Goal: Information Seeking & Learning: Learn about a topic

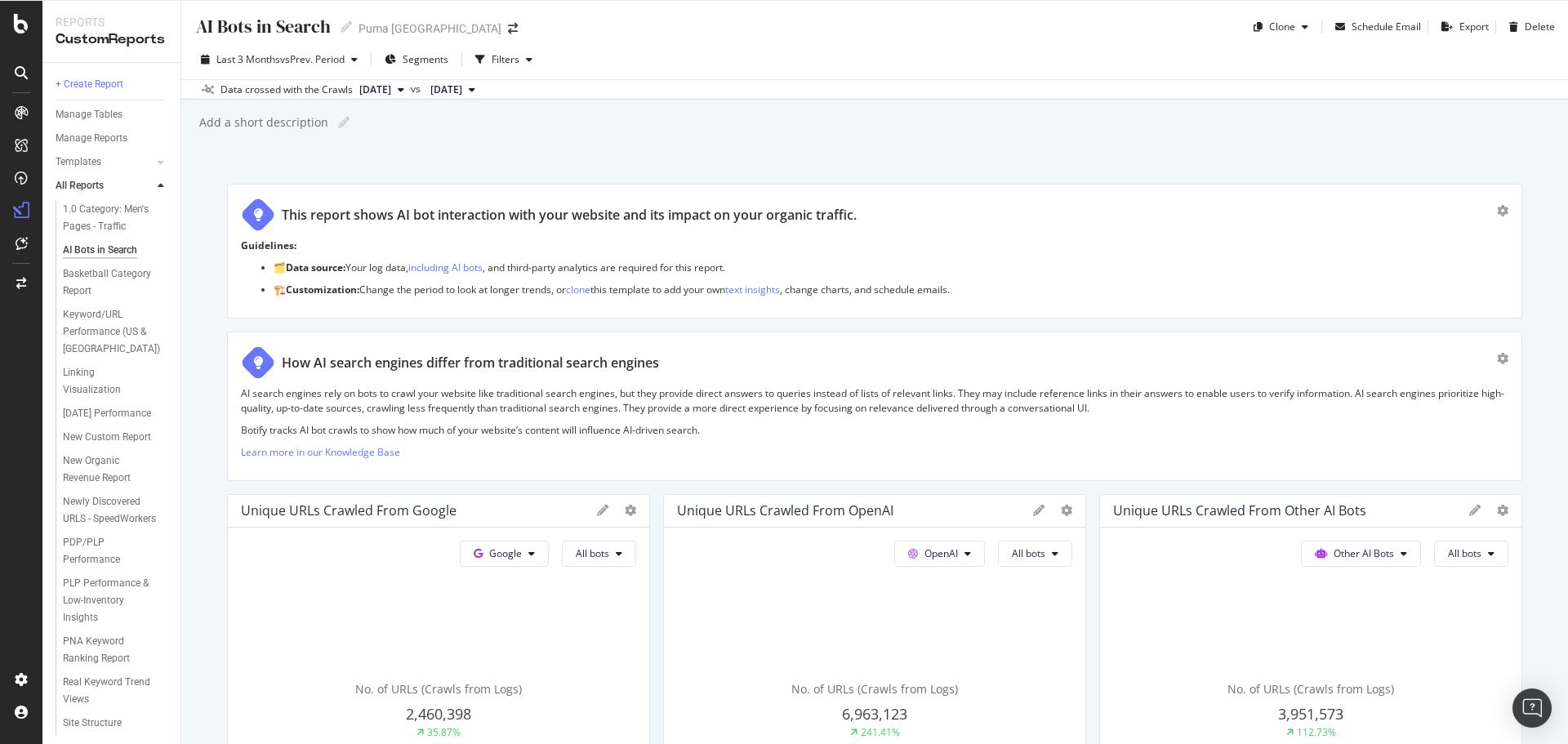
scroll to position [1225, 0]
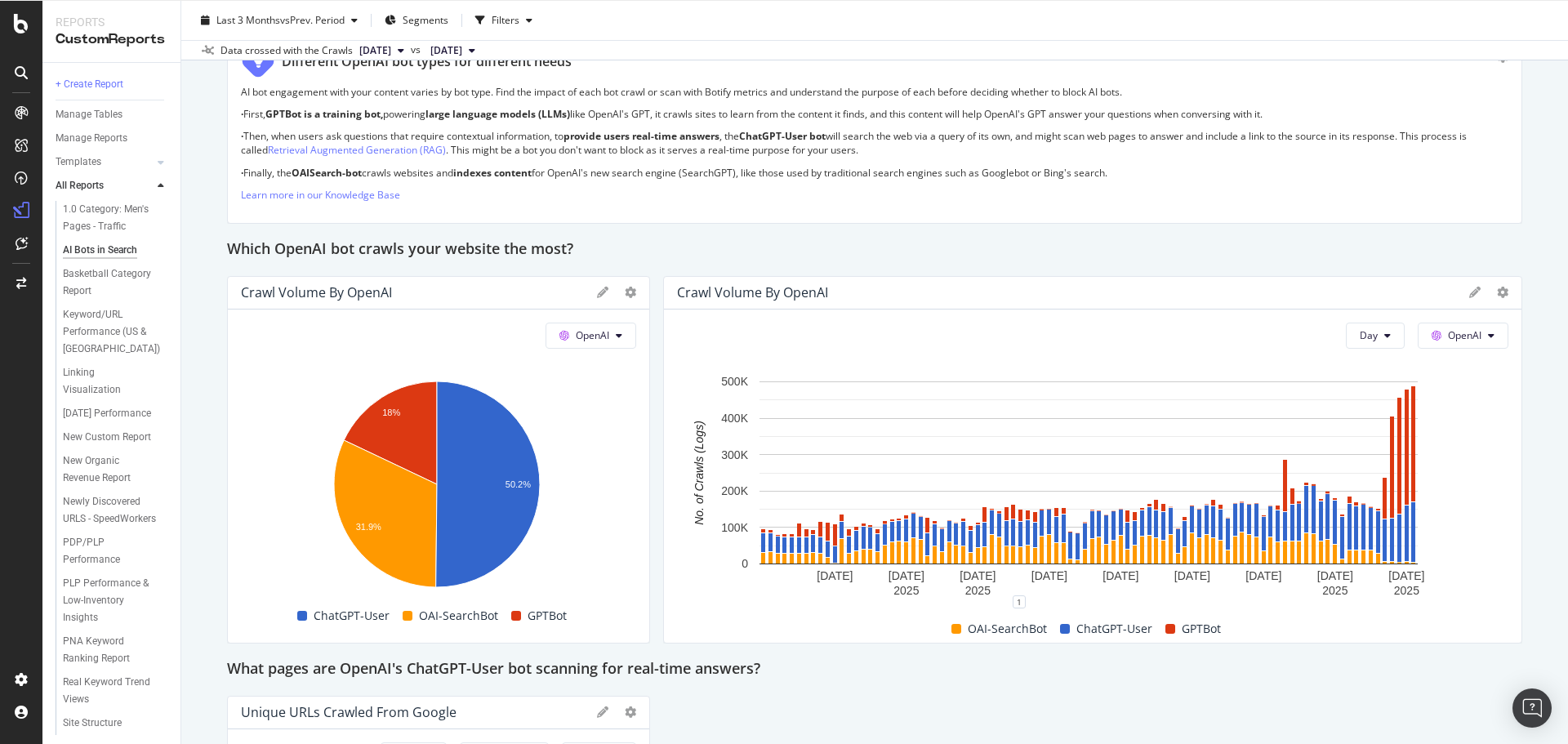
click at [656, 318] on div "This report shows AI bot interaction with your website and its impact on your o…" at bounding box center [875, 737] width 1296 height 3557
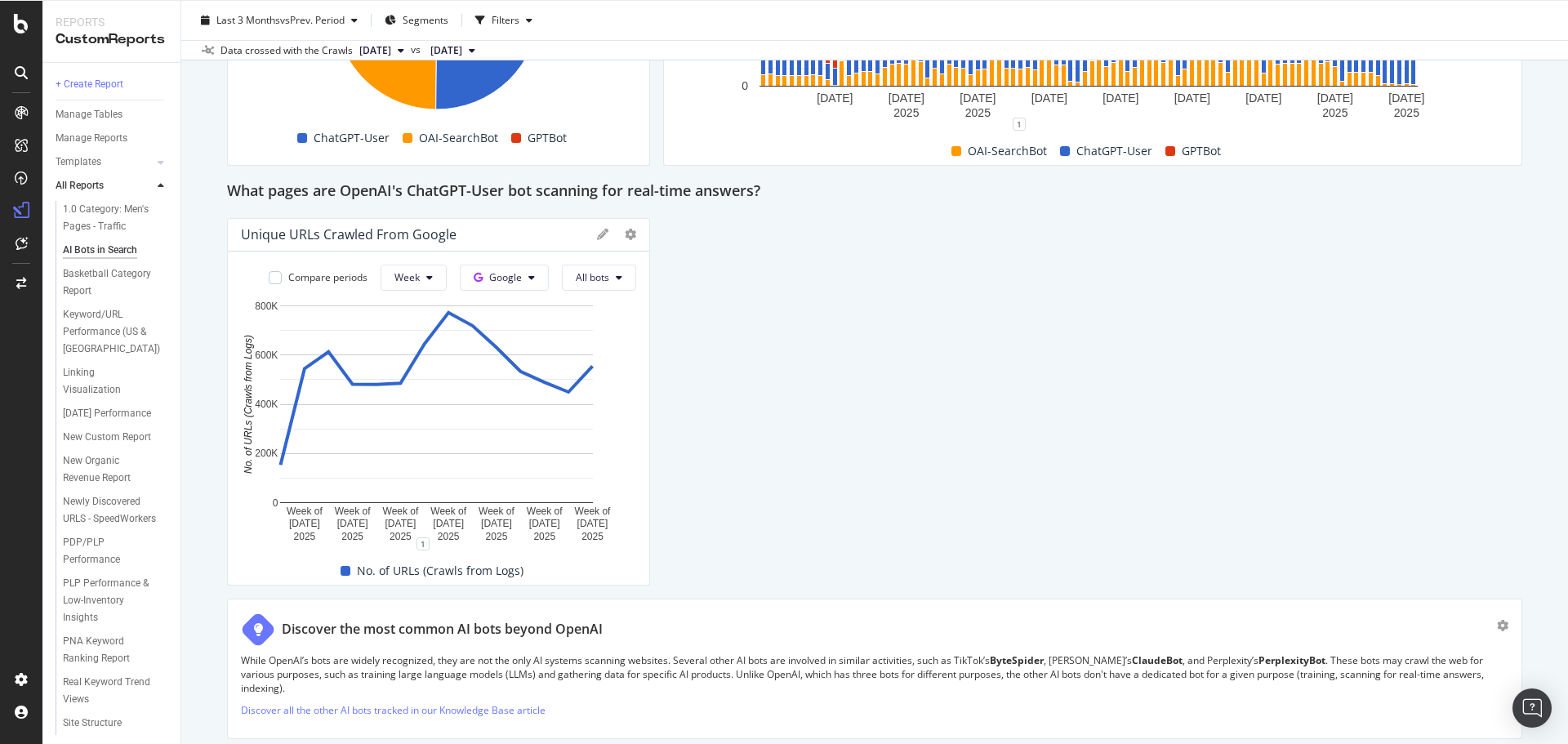
scroll to position [1551, 0]
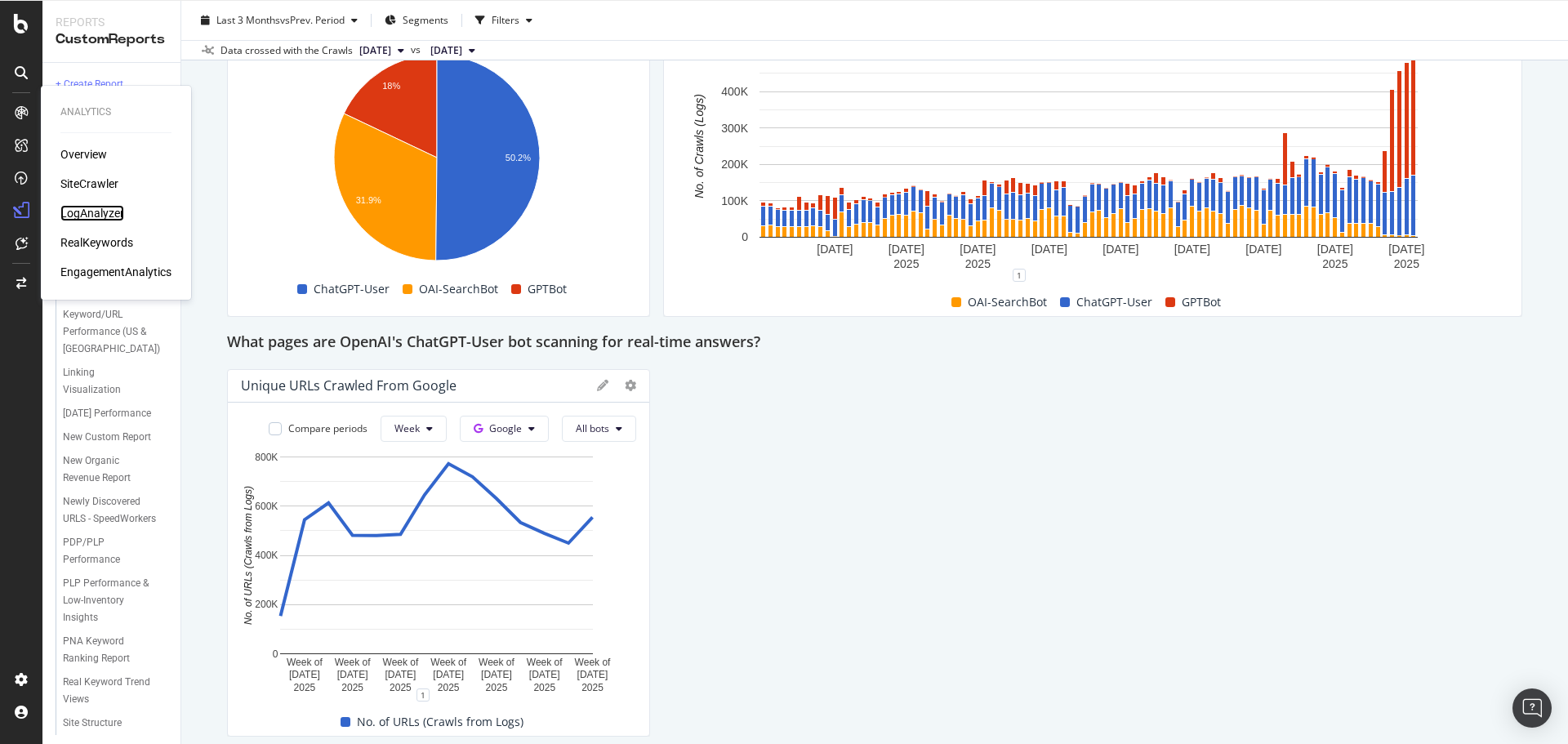
click at [92, 208] on div "LogAnalyzer" at bounding box center [92, 213] width 64 height 16
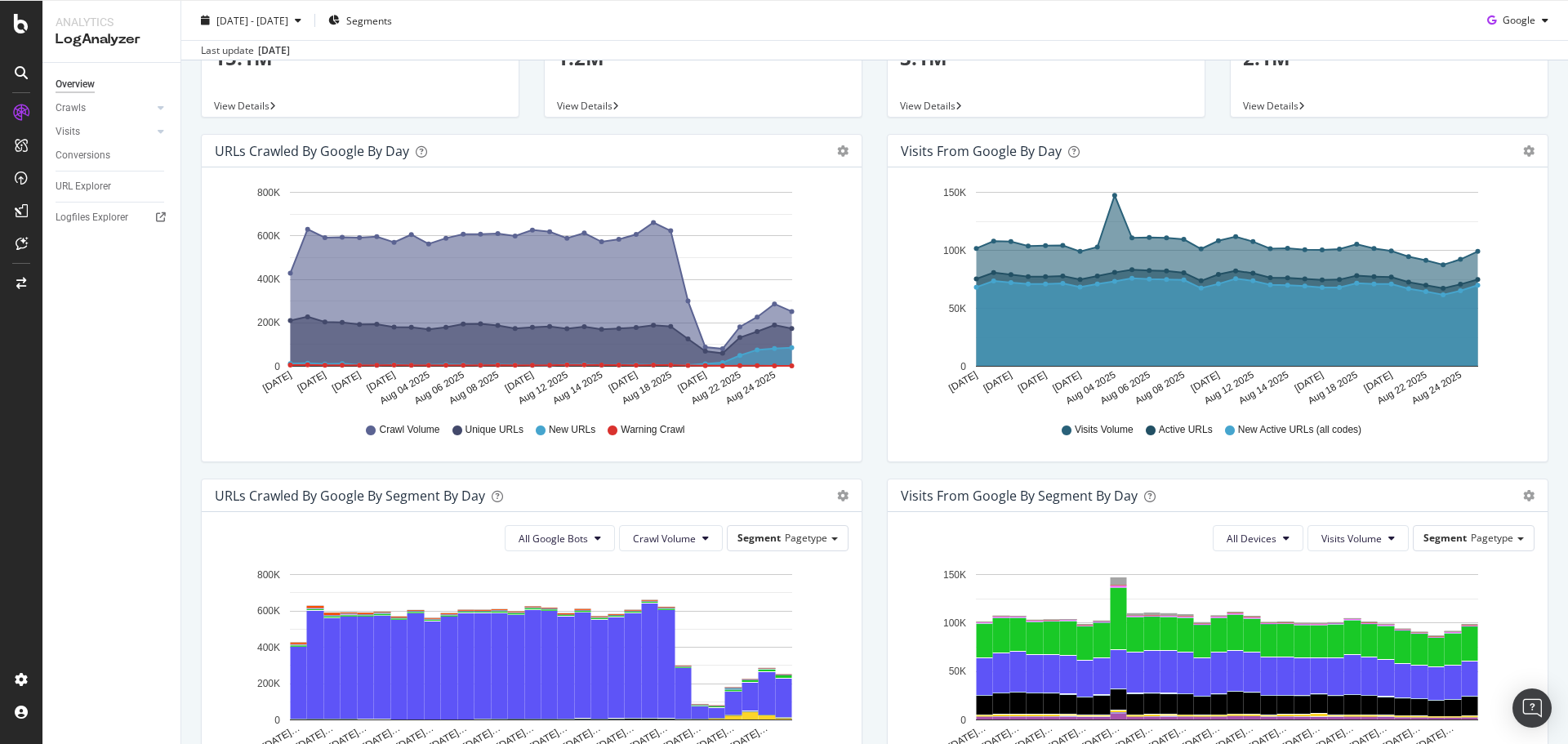
scroll to position [82, 0]
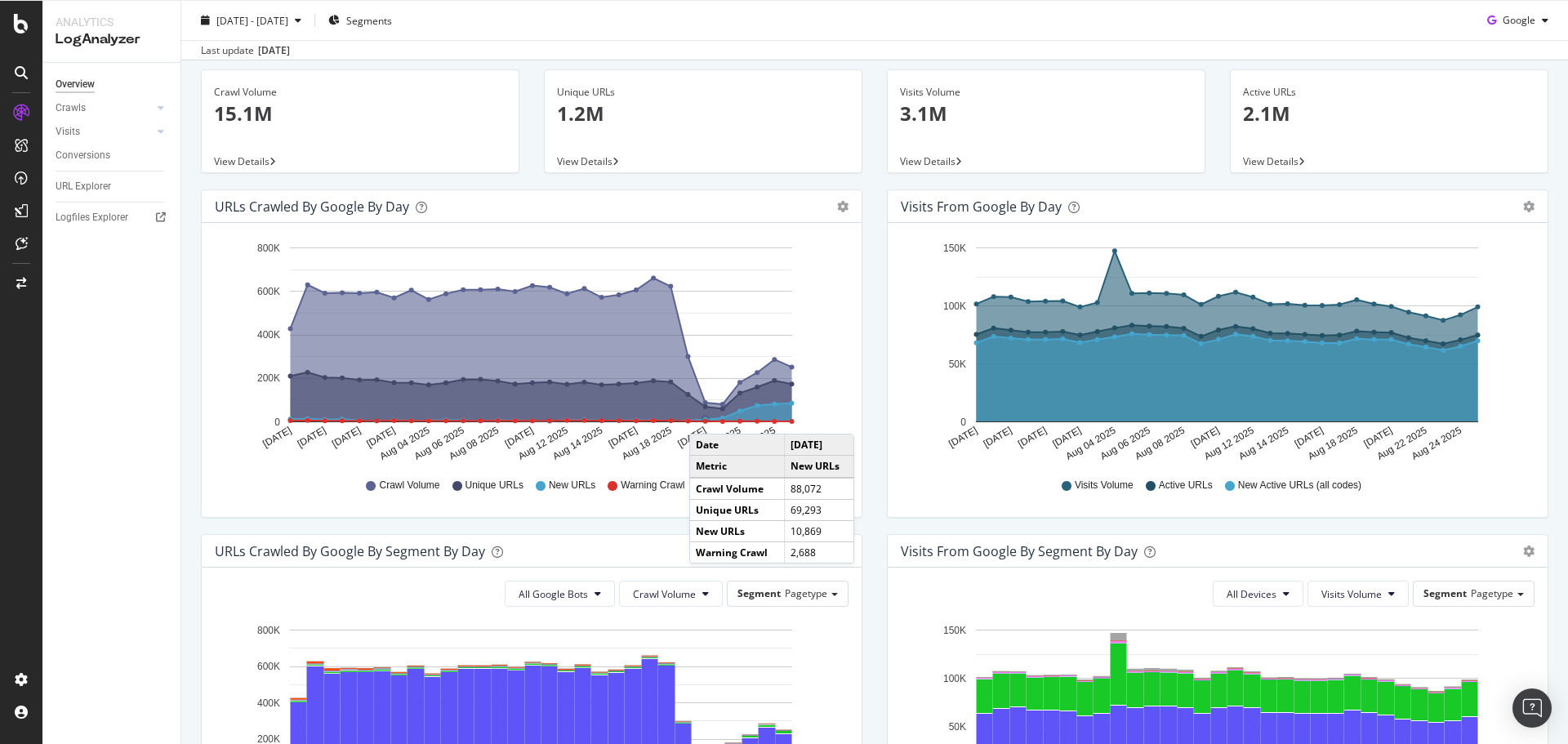
click at [875, 336] on div "Visits from Google by day Area Table Hold CTRL while clicking to filter the rep…" at bounding box center [1218, 362] width 686 height 345
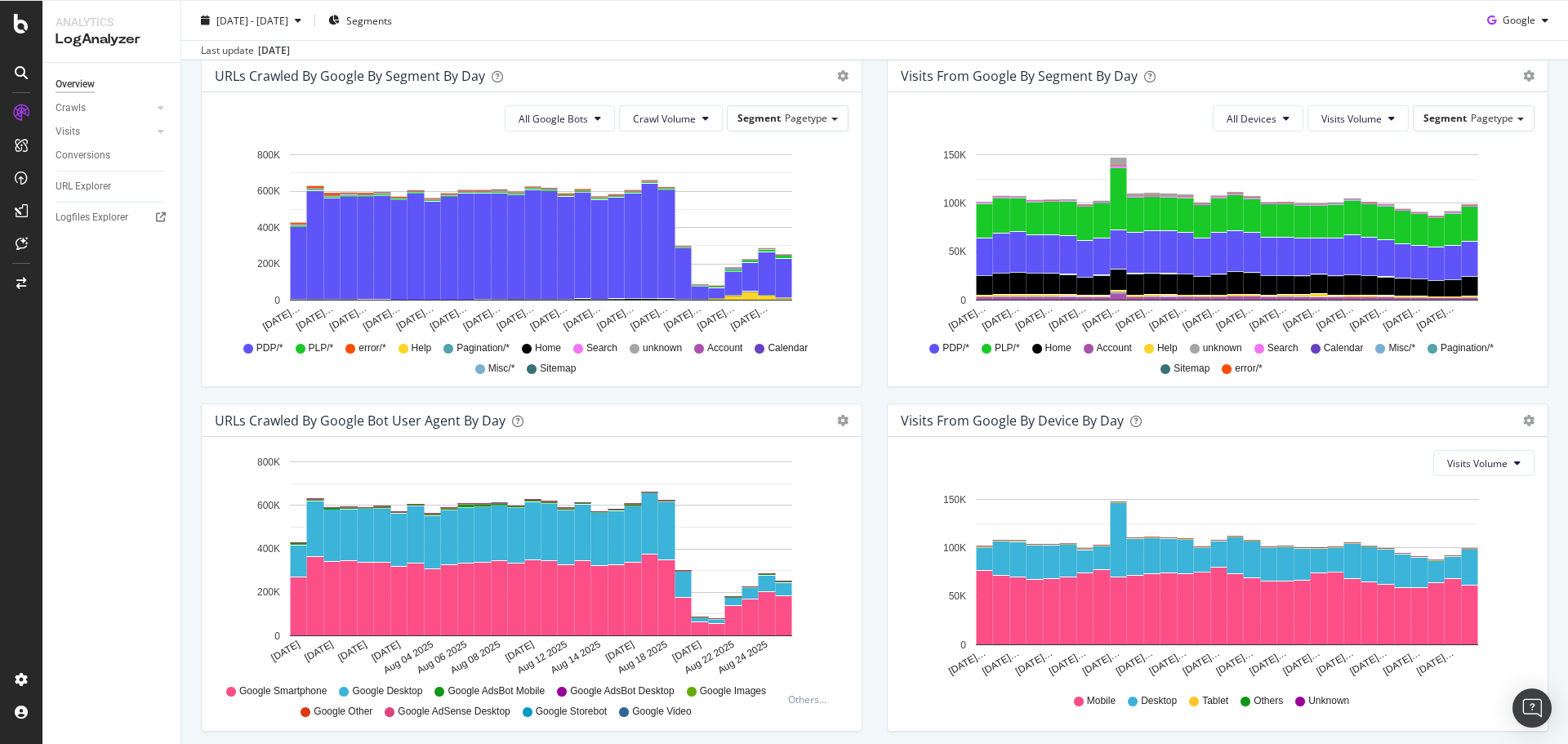
scroll to position [572, 0]
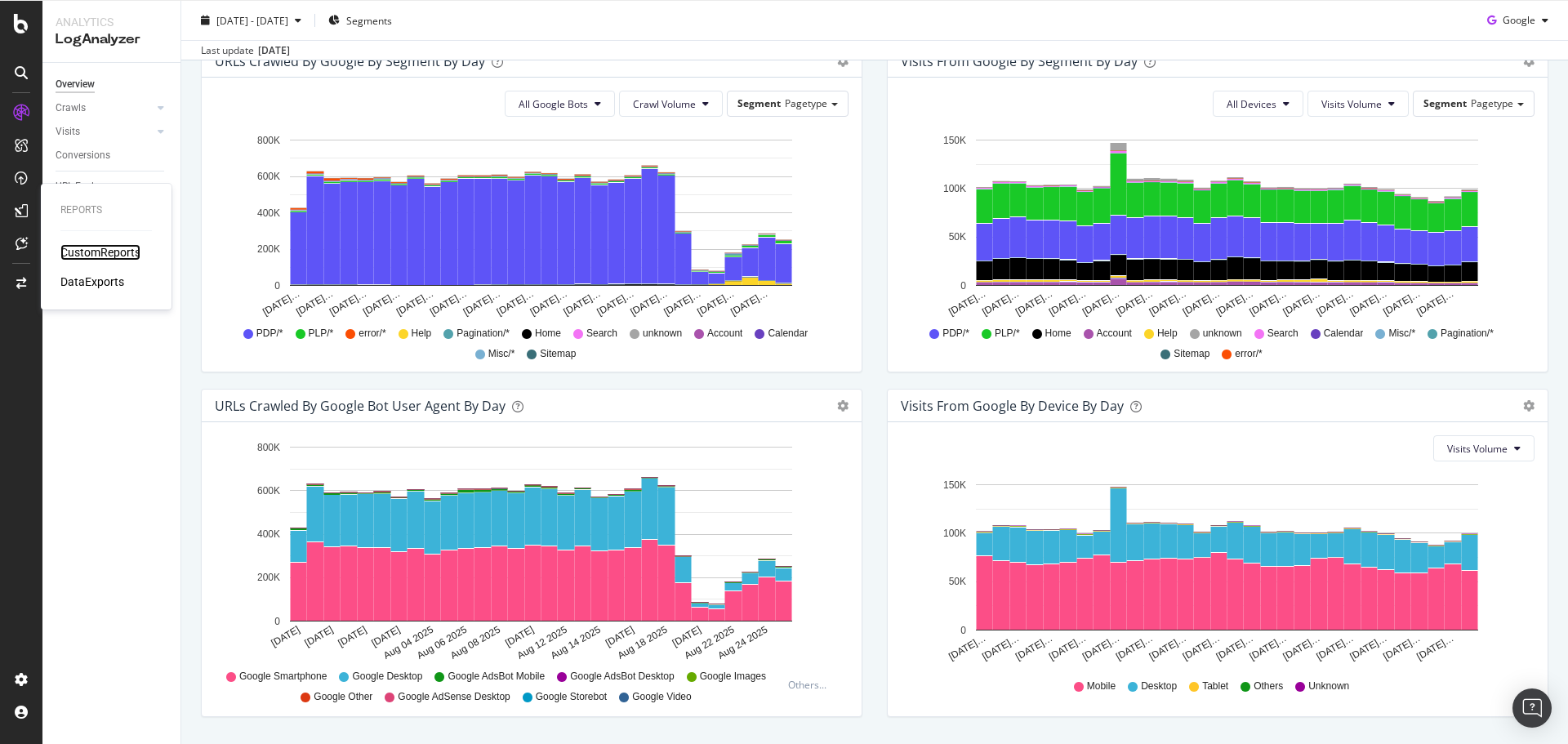
click at [86, 247] on div "CustomReports" at bounding box center [101, 252] width 80 height 16
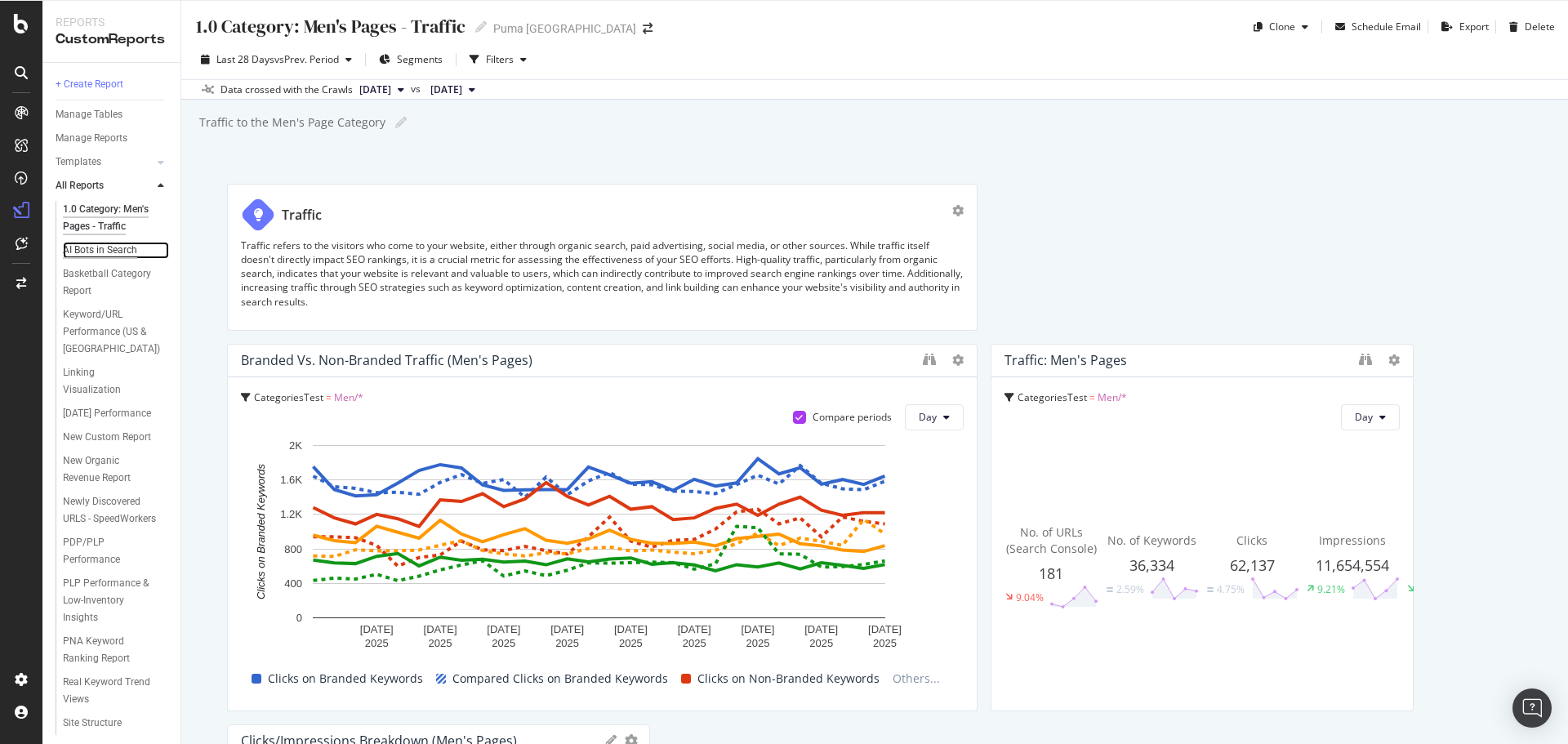
click at [96, 259] on div "AI Bots in Search" at bounding box center [100, 250] width 74 height 17
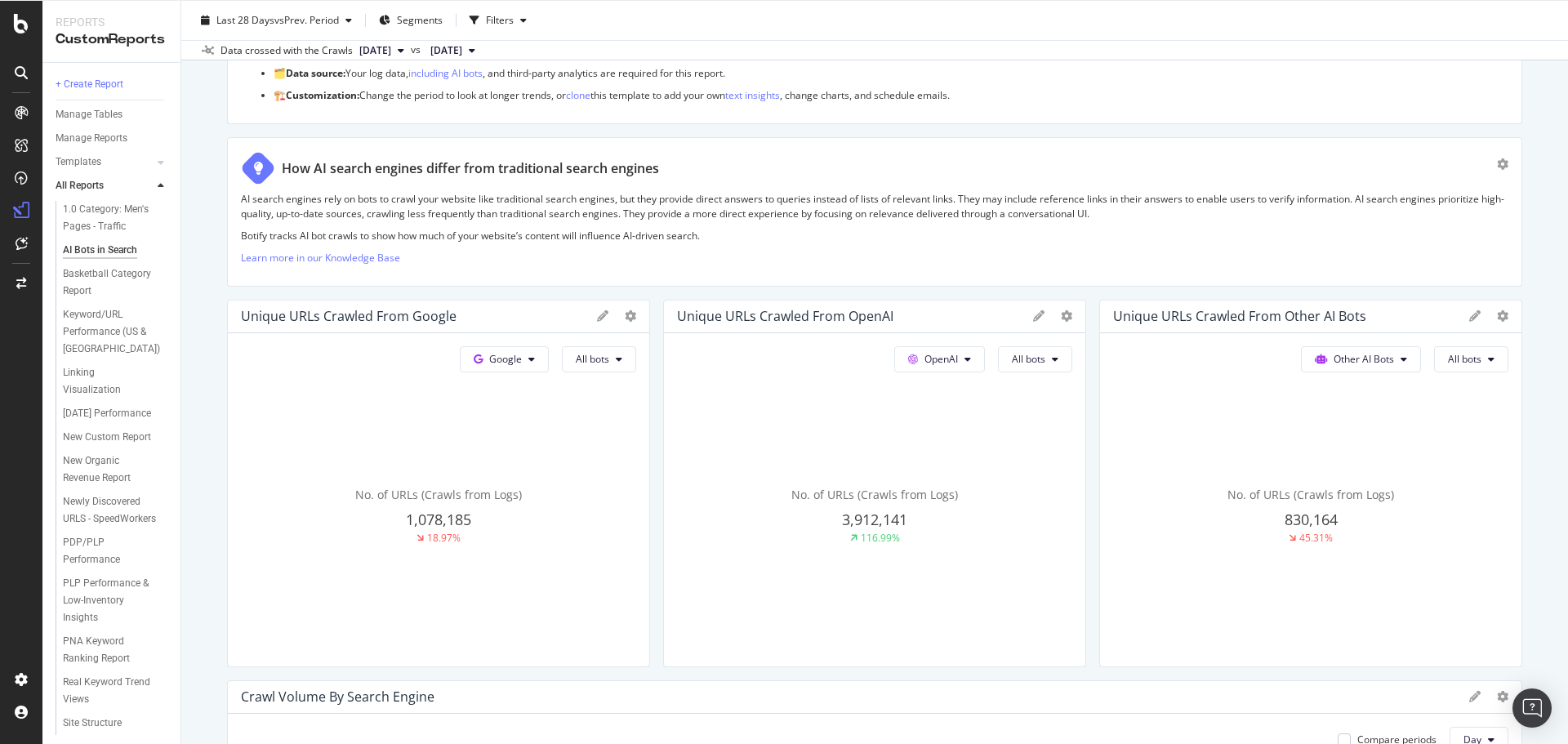
scroll to position [327, 0]
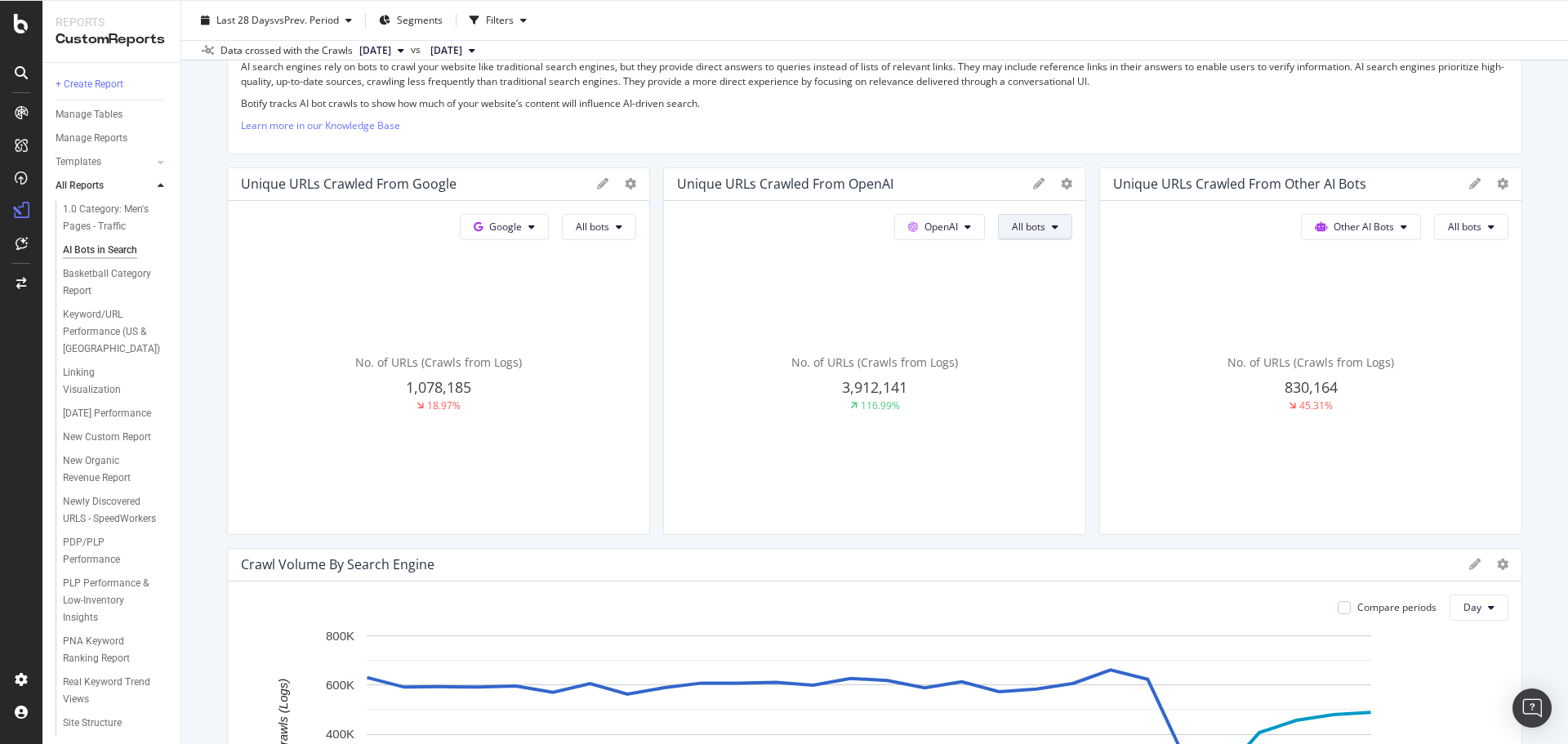
click at [610, 225] on span "All bots" at bounding box center [592, 226] width 34 height 14
drag, startPoint x: 1046, startPoint y: 378, endPoint x: 1083, endPoint y: 453, distance: 83.6
click at [1046, 378] on span "GPTBot" at bounding box center [1045, 380] width 83 height 15
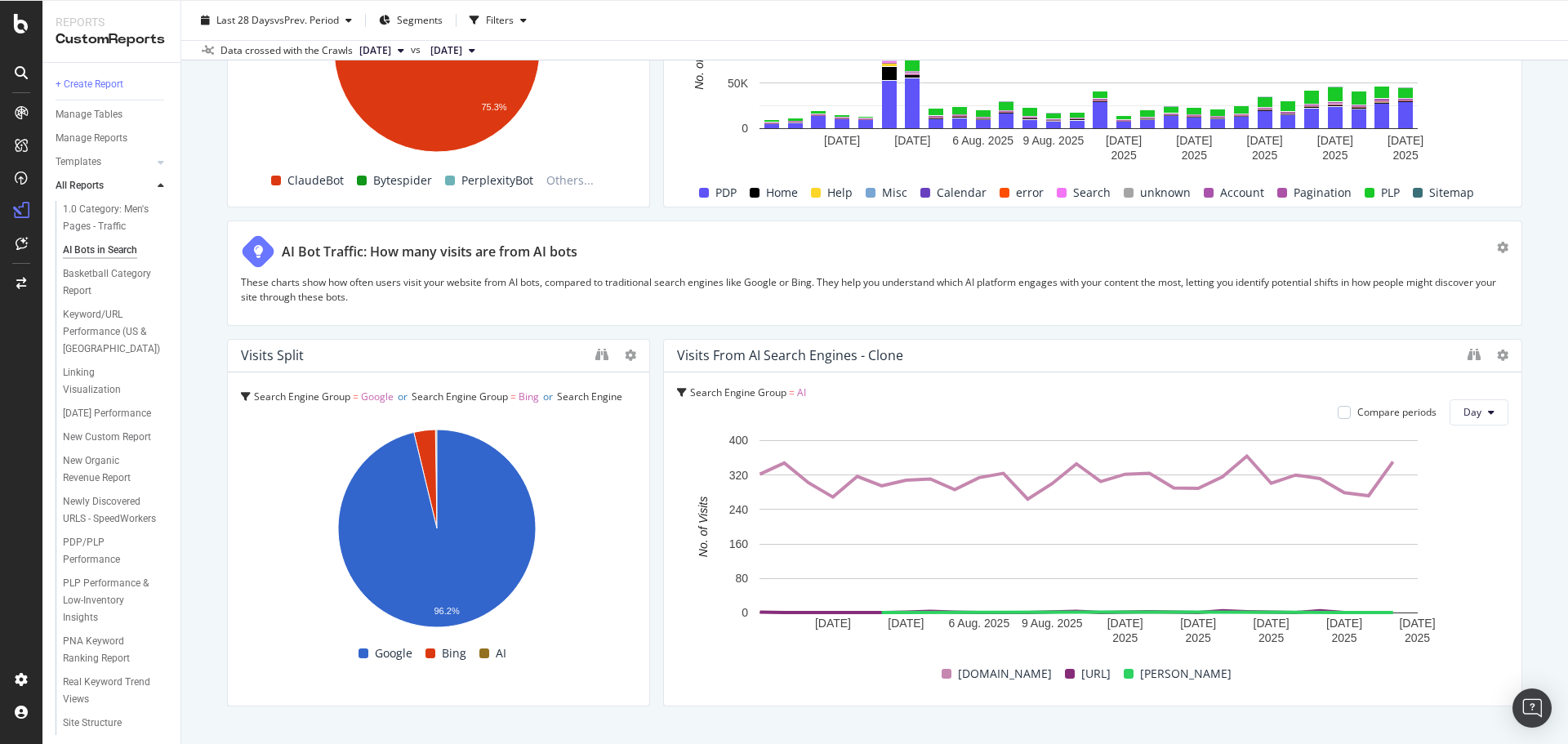
scroll to position [3099, 0]
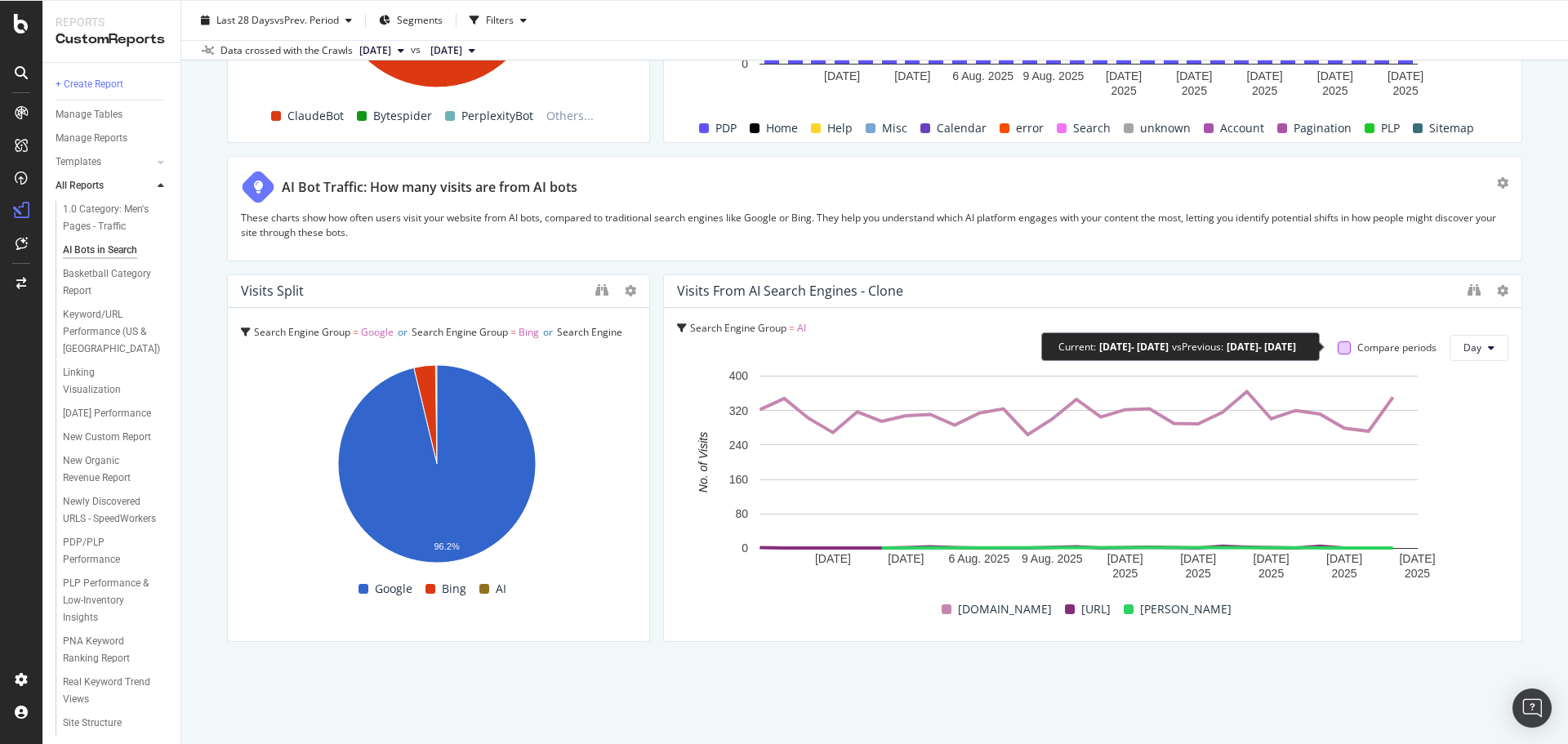
click at [1338, 350] on div at bounding box center [1345, 348] width 13 height 13
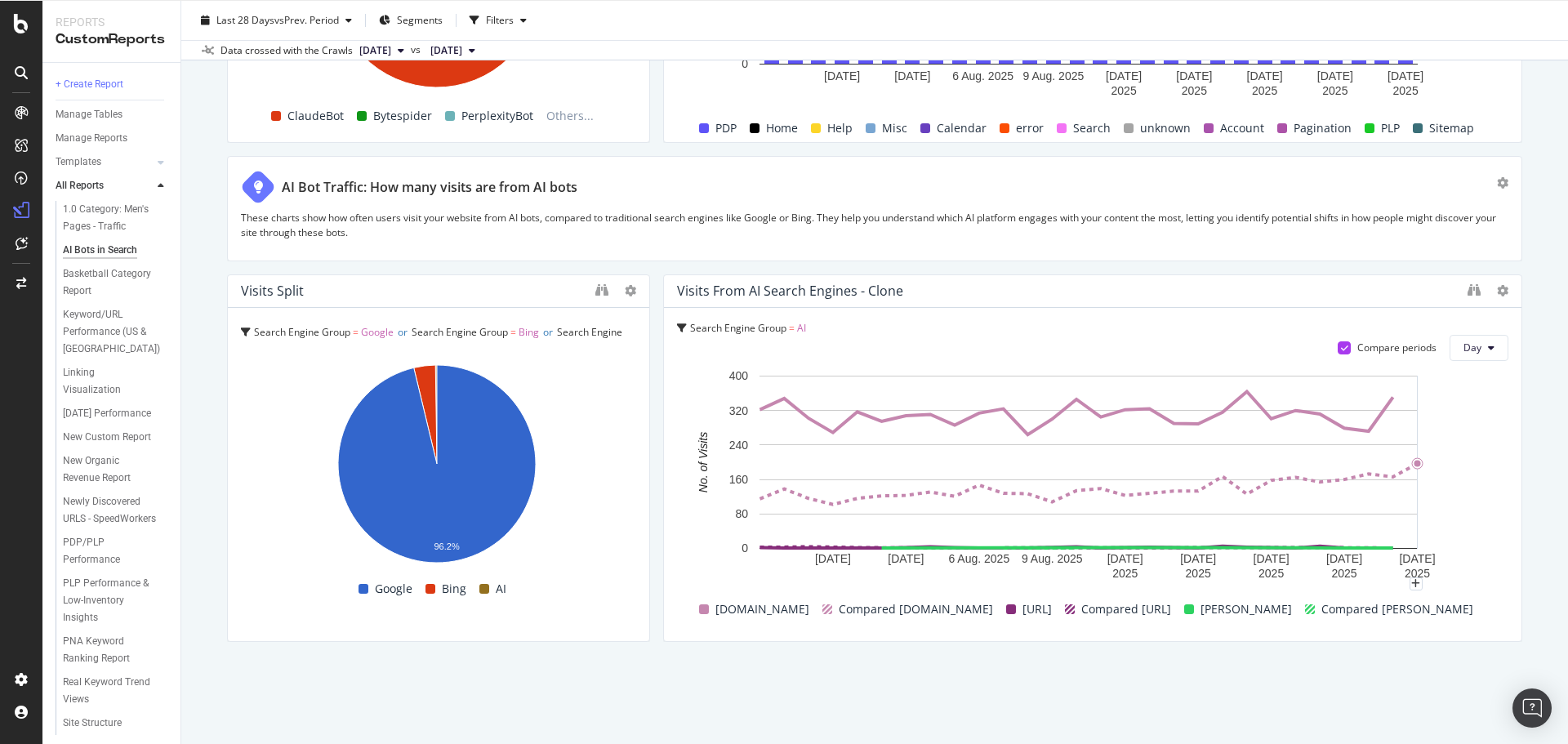
click at [1522, 468] on div "AI Bots in Search AI Bots in Search Puma [GEOGRAPHIC_DATA] Clone Schedule Email…" at bounding box center [875, 372] width 1387 height 744
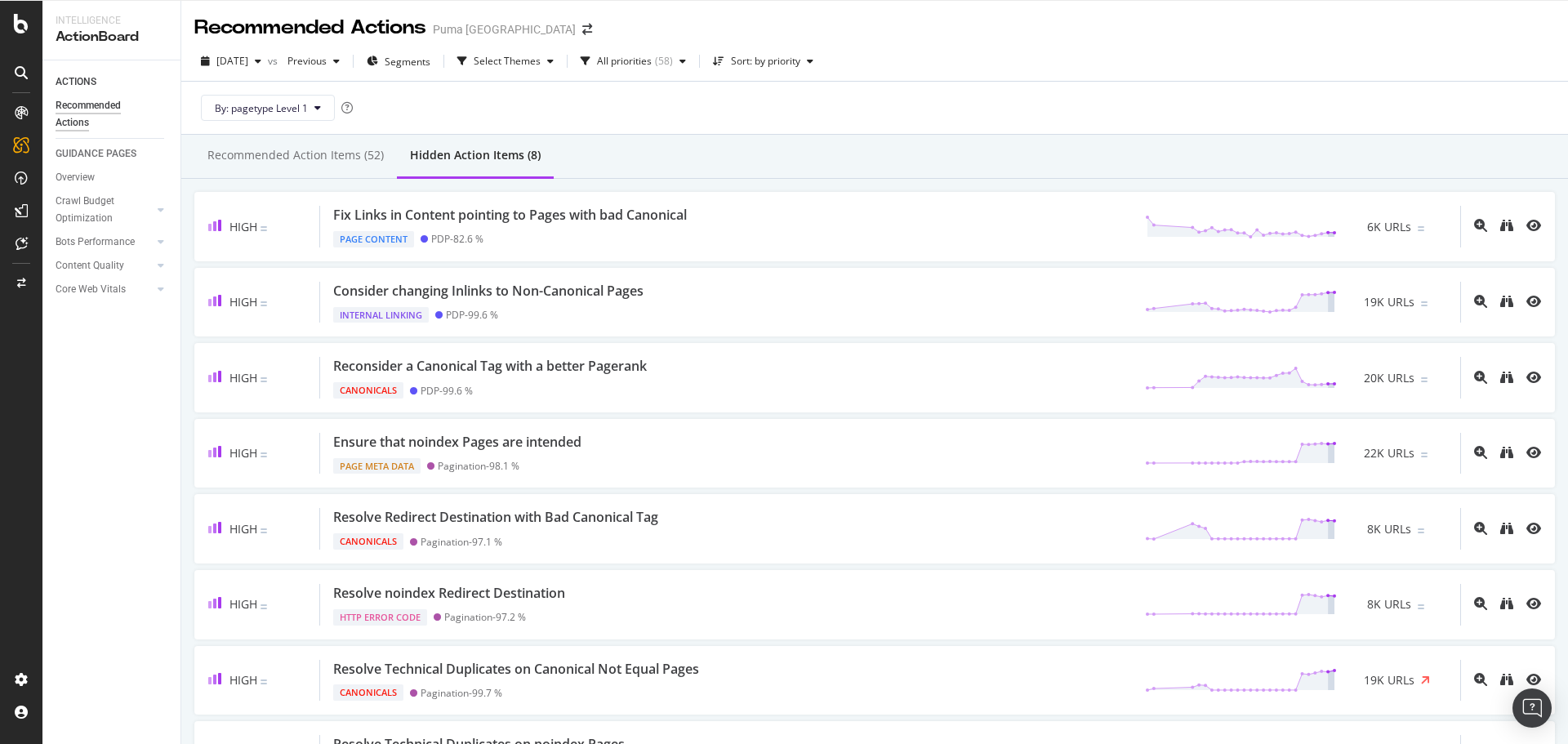
scroll to position [34, 0]
